Goal: Information Seeking & Learning: Learn about a topic

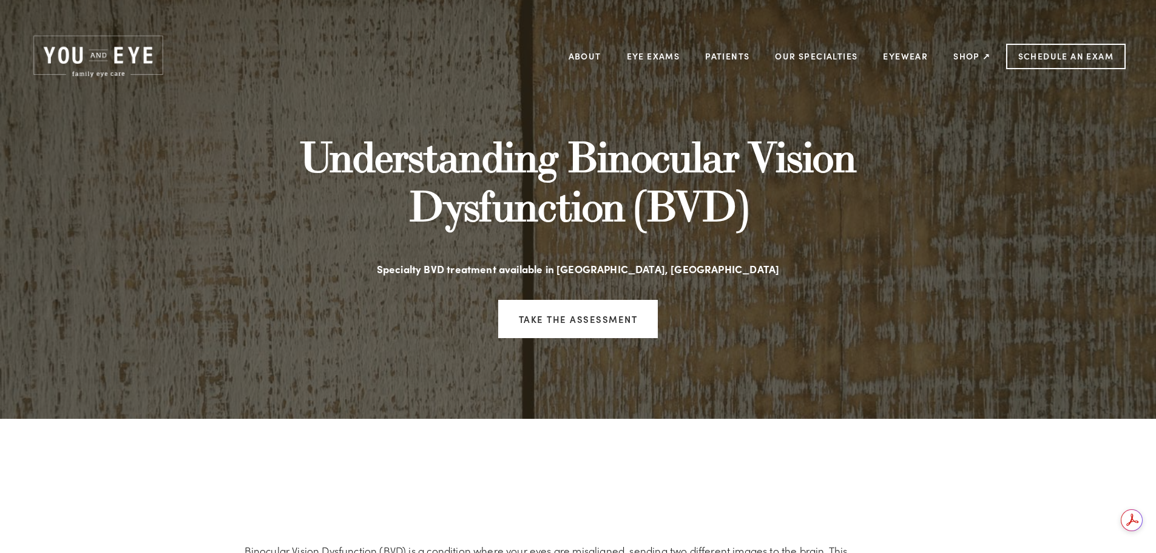
click at [113, 64] on img at bounding box center [98, 56] width 136 height 46
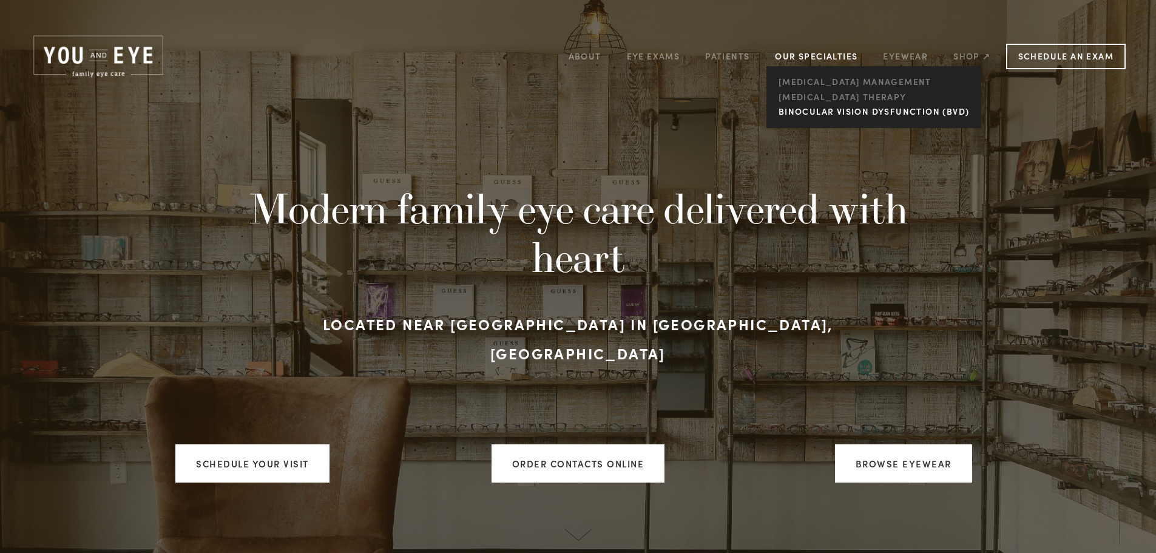
click at [851, 111] on link "Binocular Vision Dysfunction (BVD)" at bounding box center [873, 111] width 197 height 15
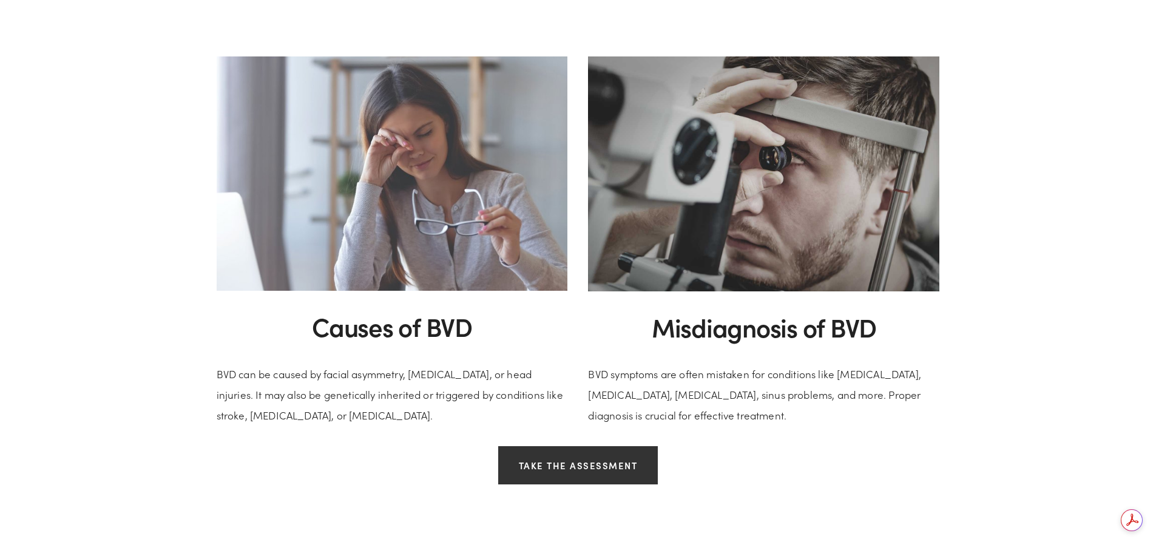
scroll to position [1274, 0]
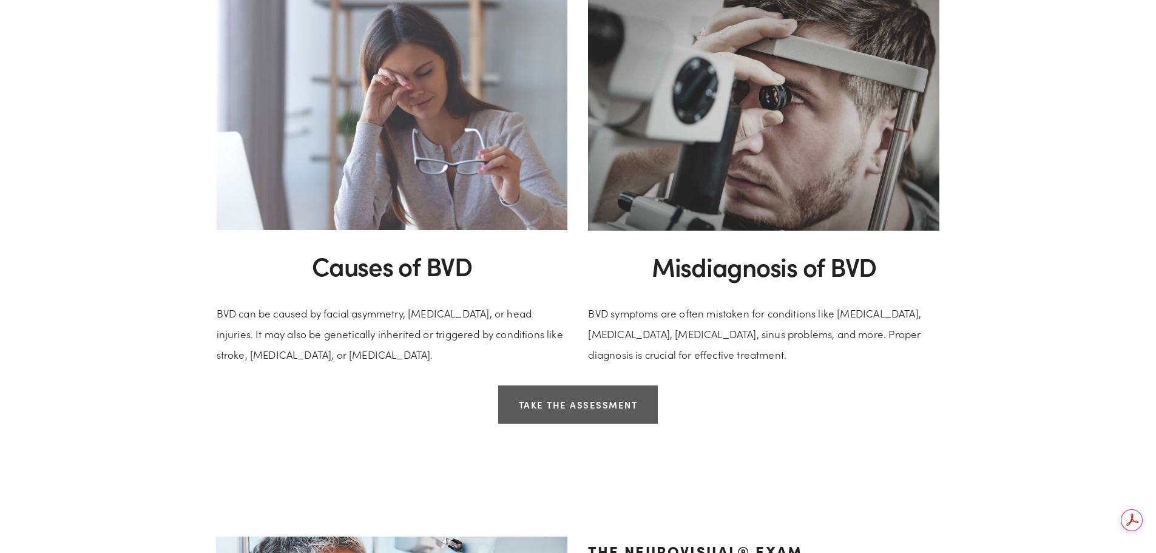
click at [631, 410] on link "Take the Assessment" at bounding box center [578, 404] width 160 height 38
